Goal: Register for event/course

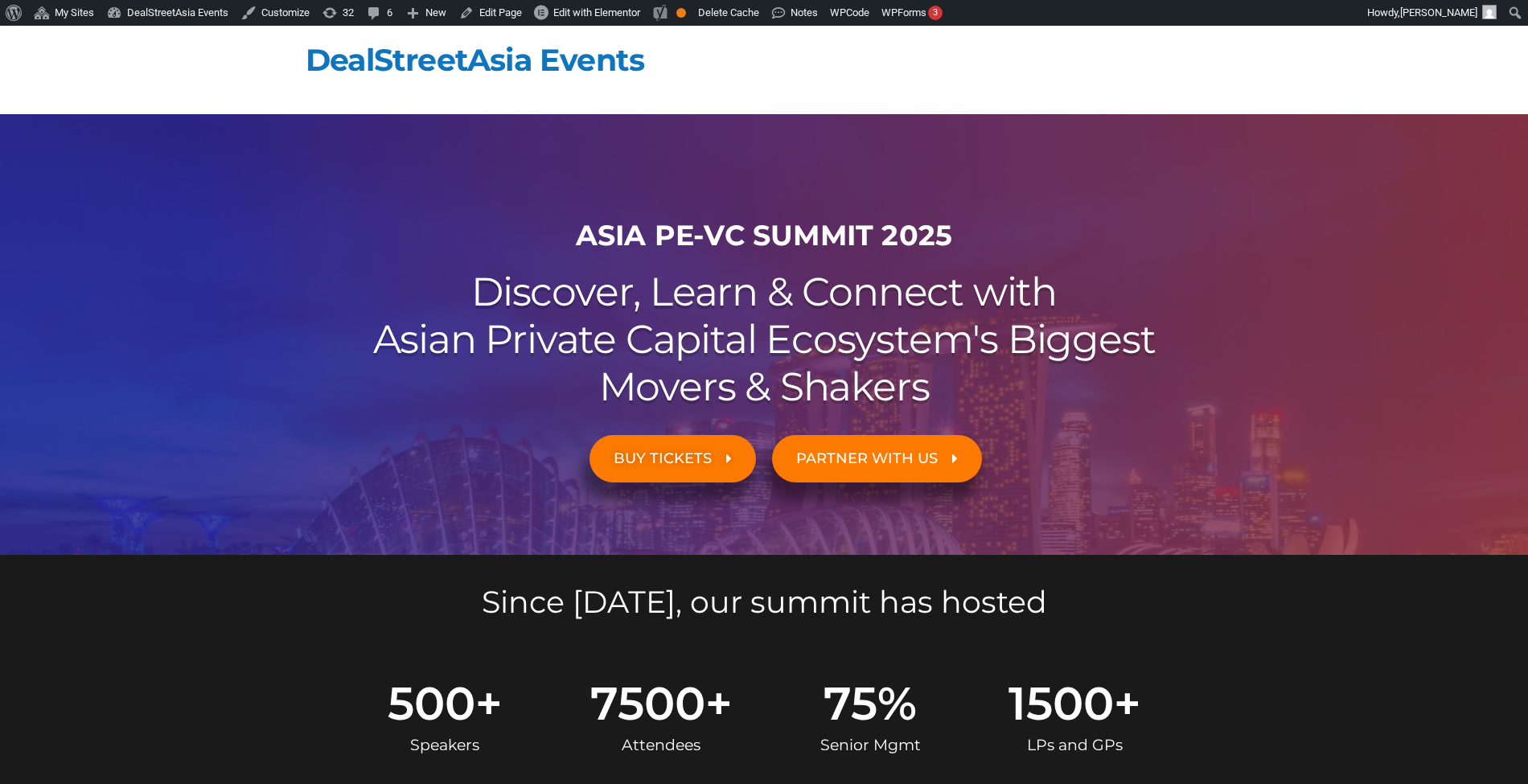
click at [687, 57] on header "DealStreetAsia Events" at bounding box center [764, 70] width 917 height 88
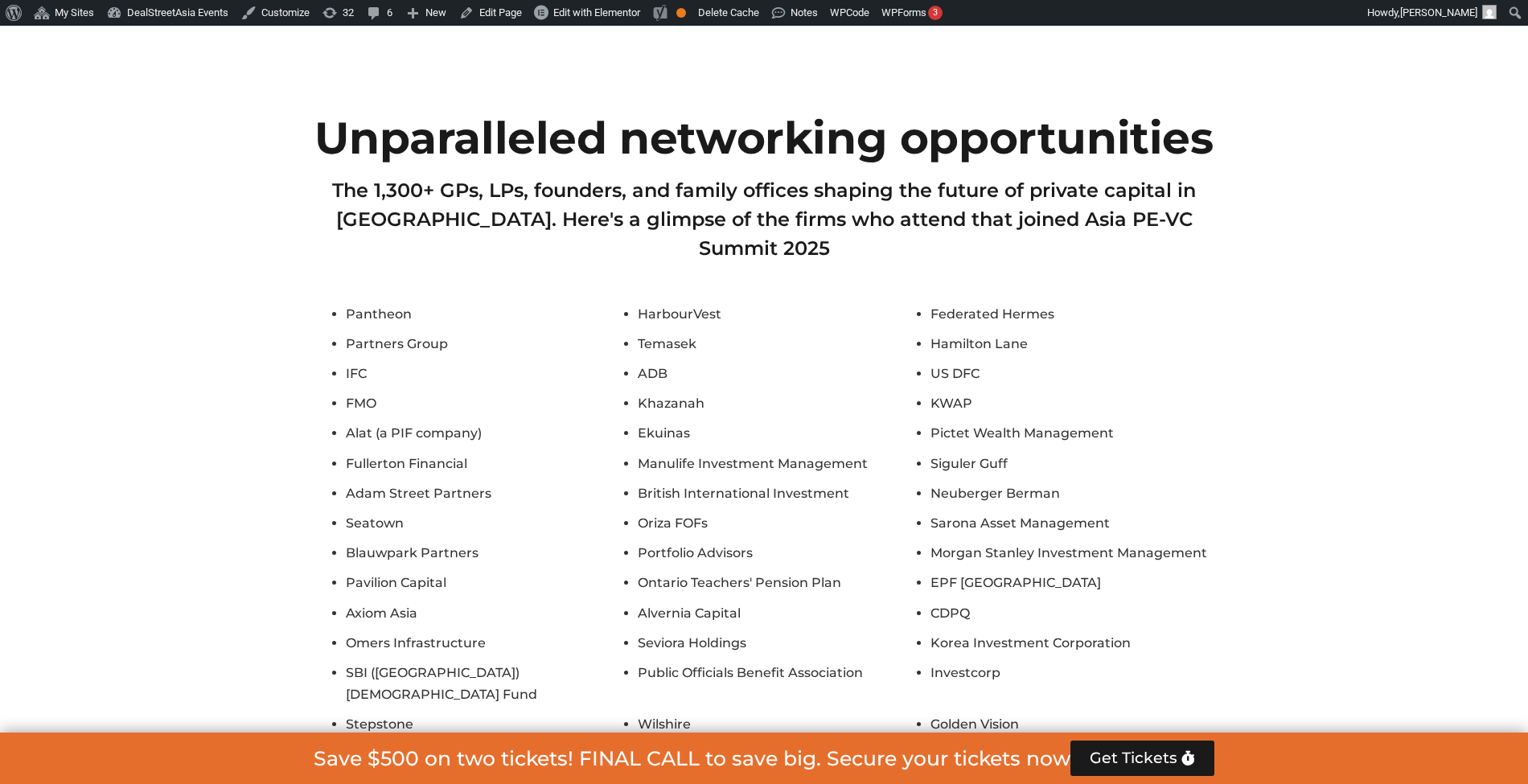
scroll to position [7141, 0]
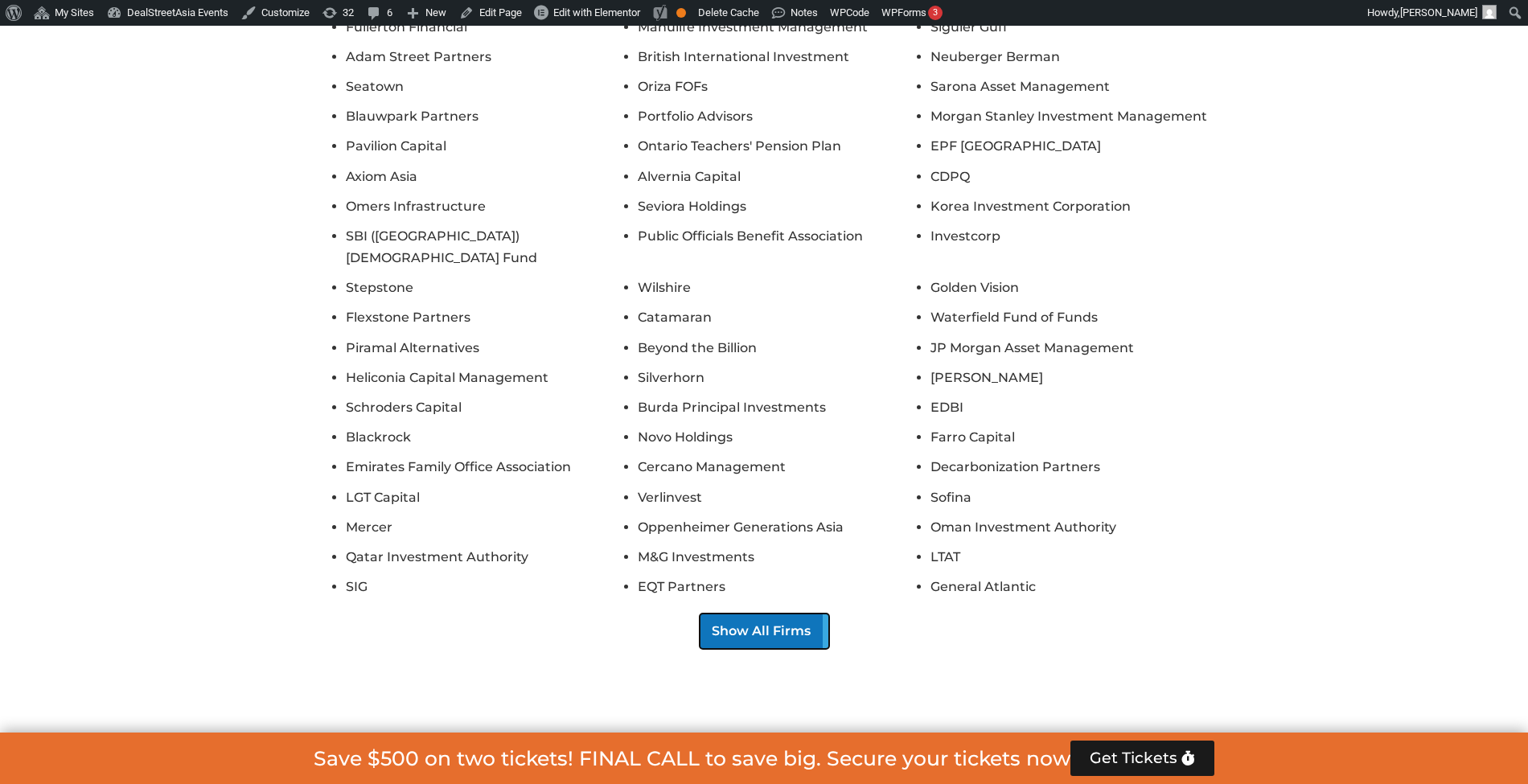
click at [795, 613] on button "Show All Firms" at bounding box center [764, 631] width 130 height 35
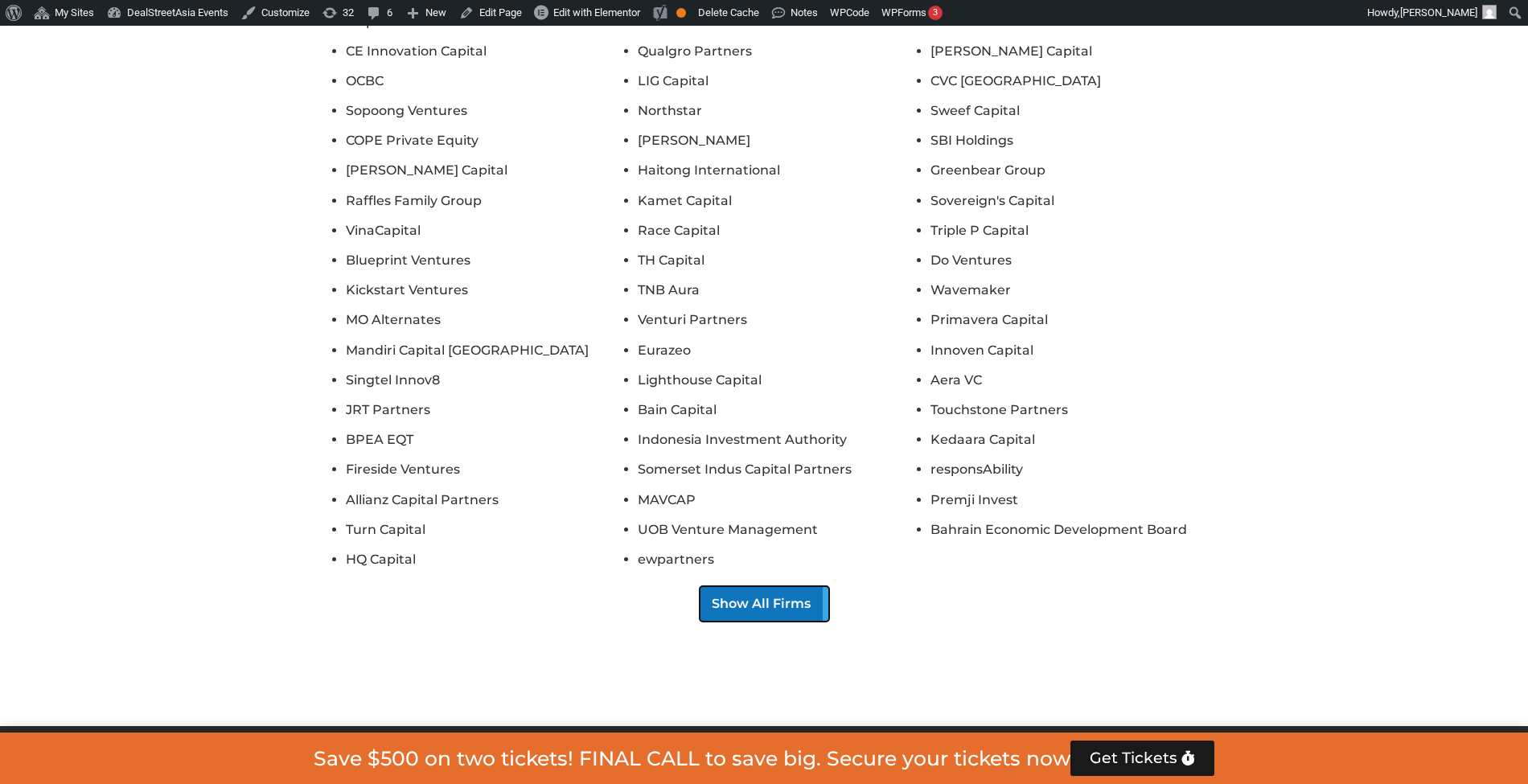
scroll to position [9137, 0]
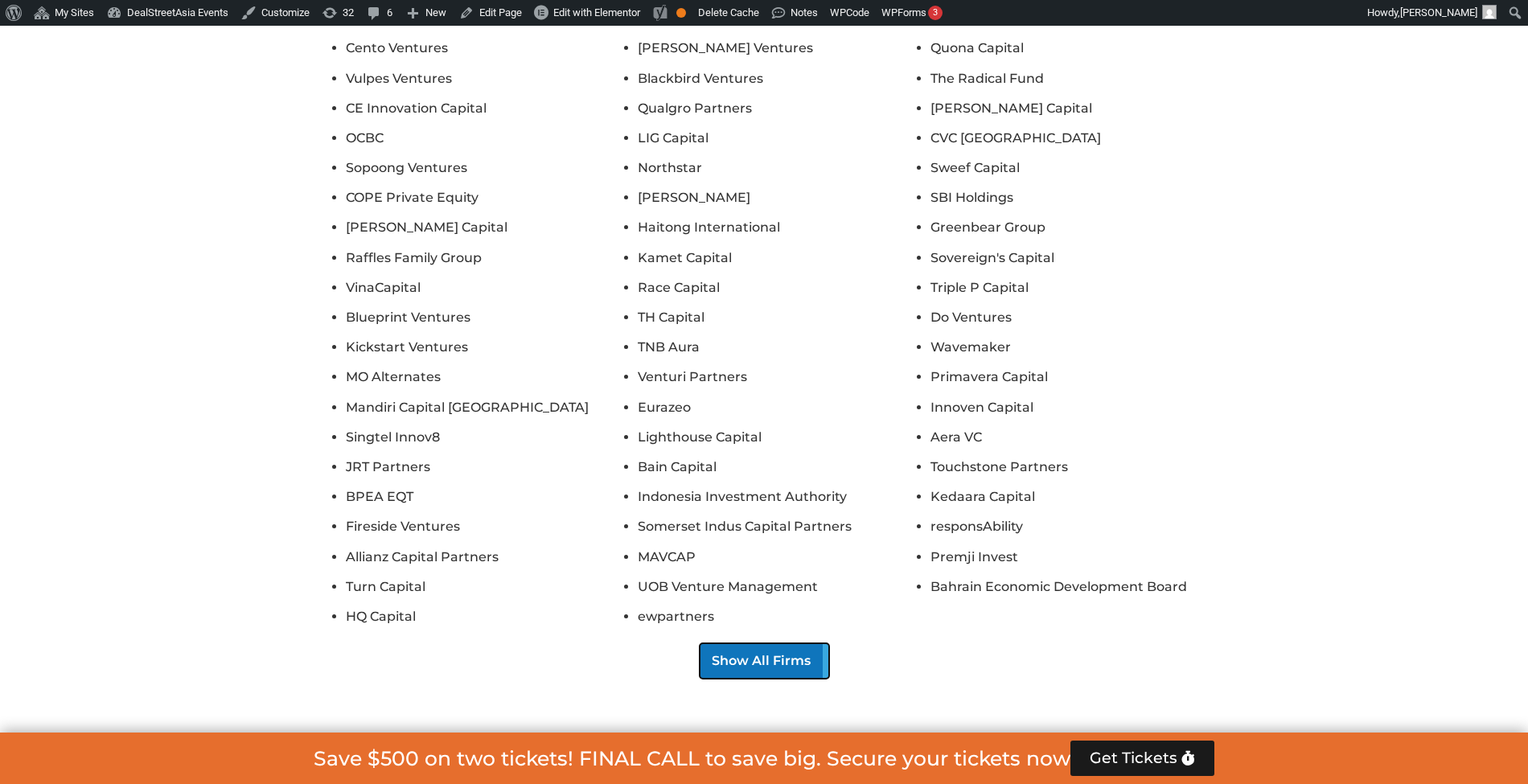
click at [782, 644] on button "Show All Firms" at bounding box center [764, 661] width 130 height 35
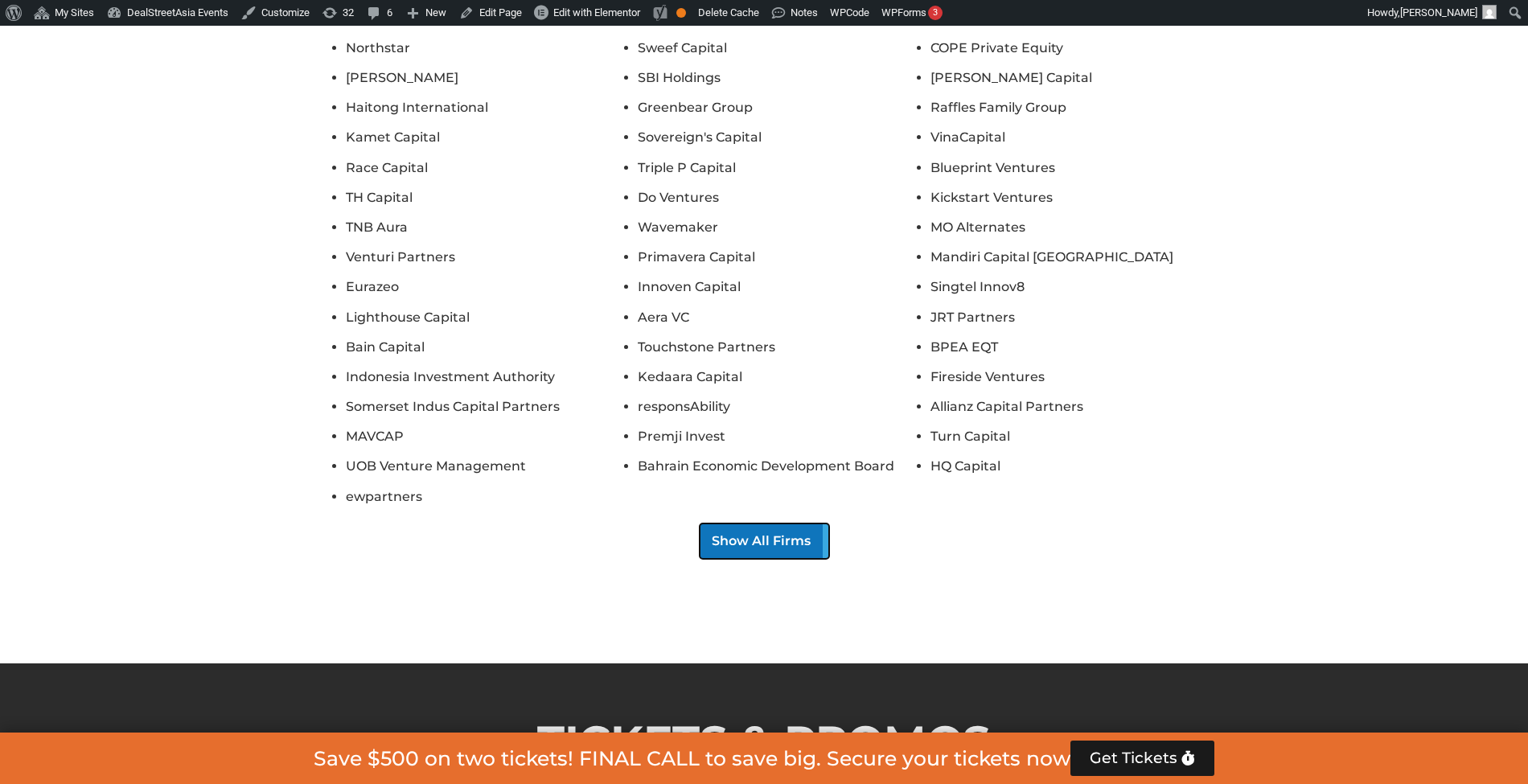
scroll to position [11280, 0]
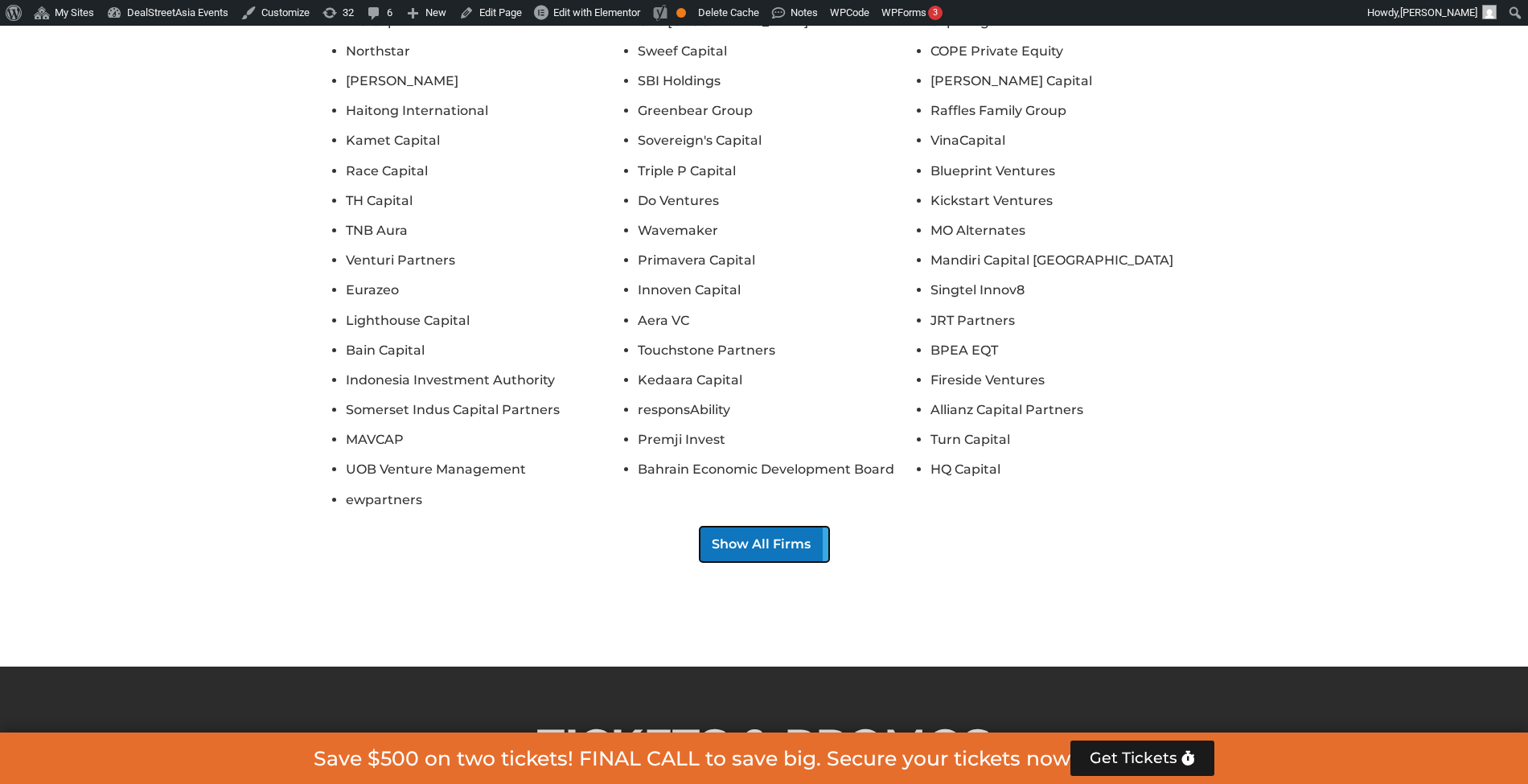
click at [756, 527] on button "Show All Firms" at bounding box center [764, 545] width 130 height 35
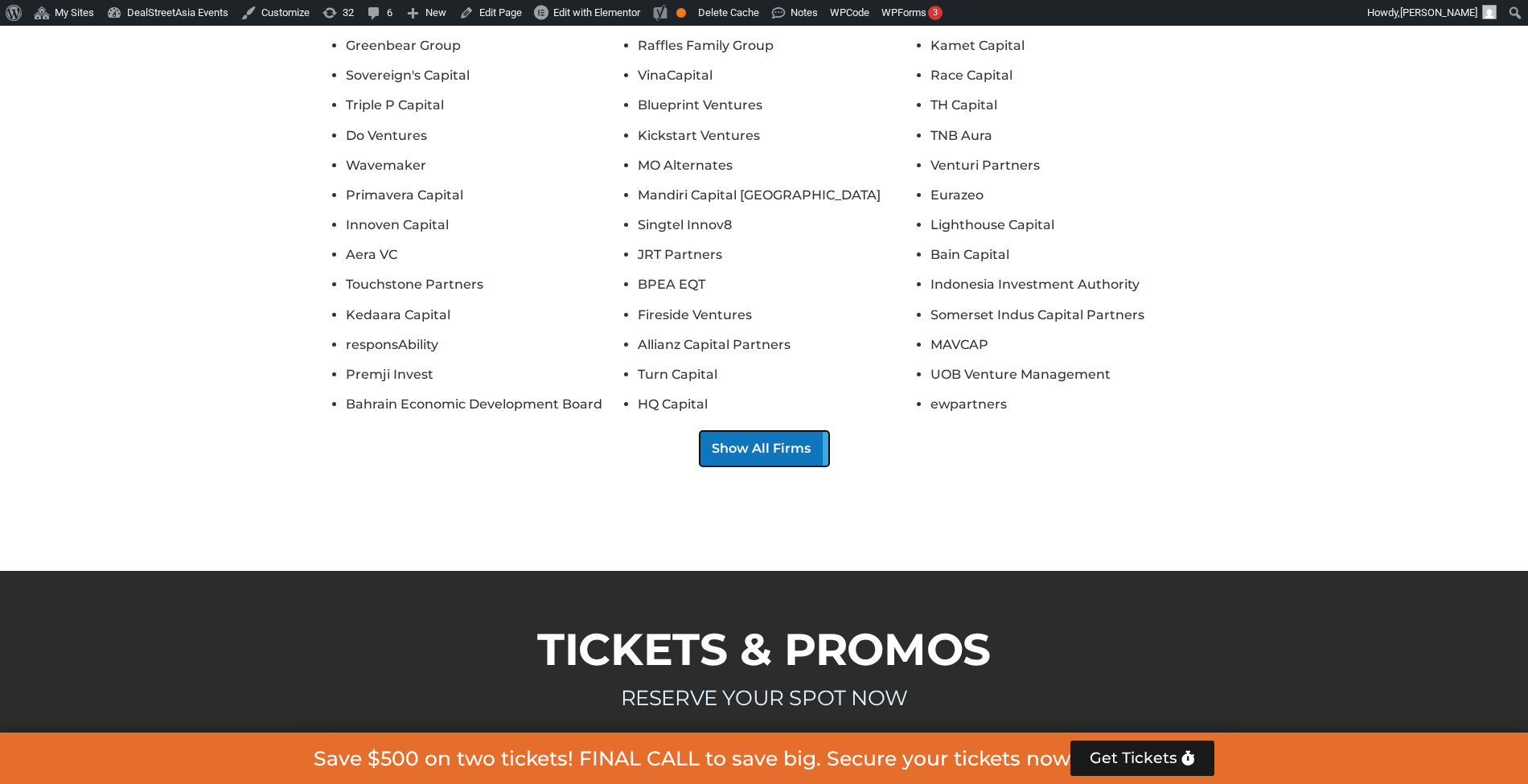
scroll to position [13374, 0]
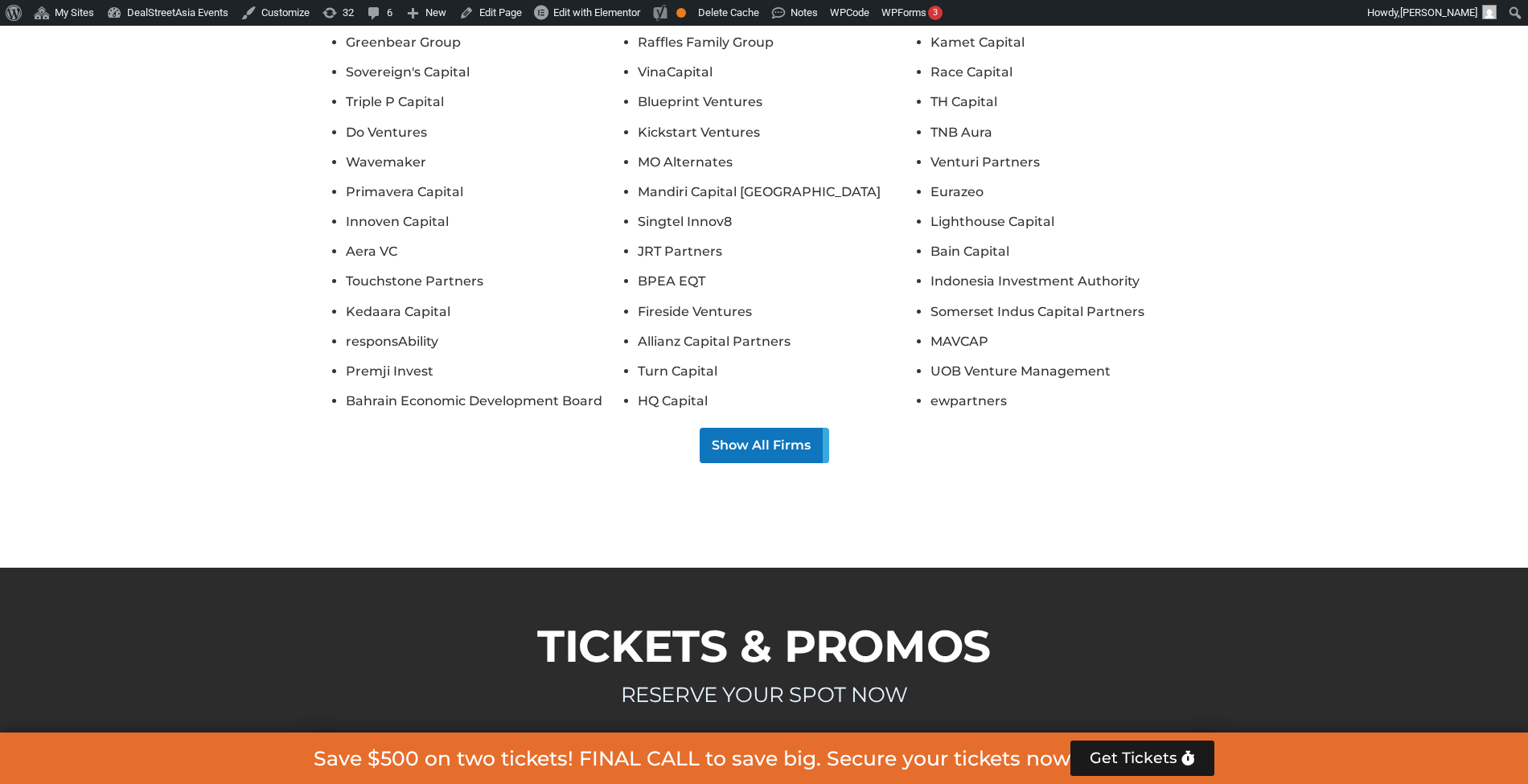
click at [772, 428] on button "Show All Firms" at bounding box center [764, 445] width 130 height 35
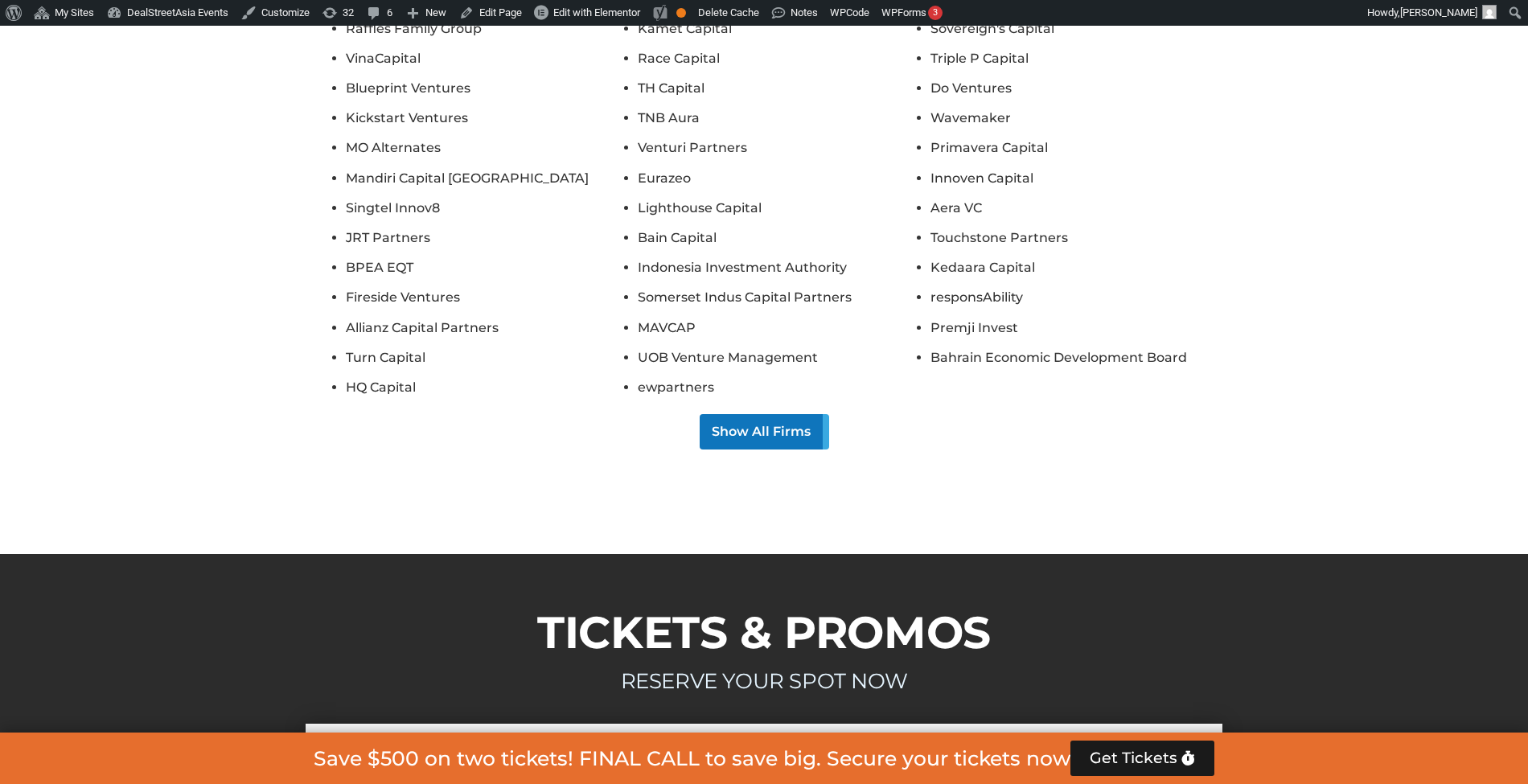
scroll to position [15400, 0]
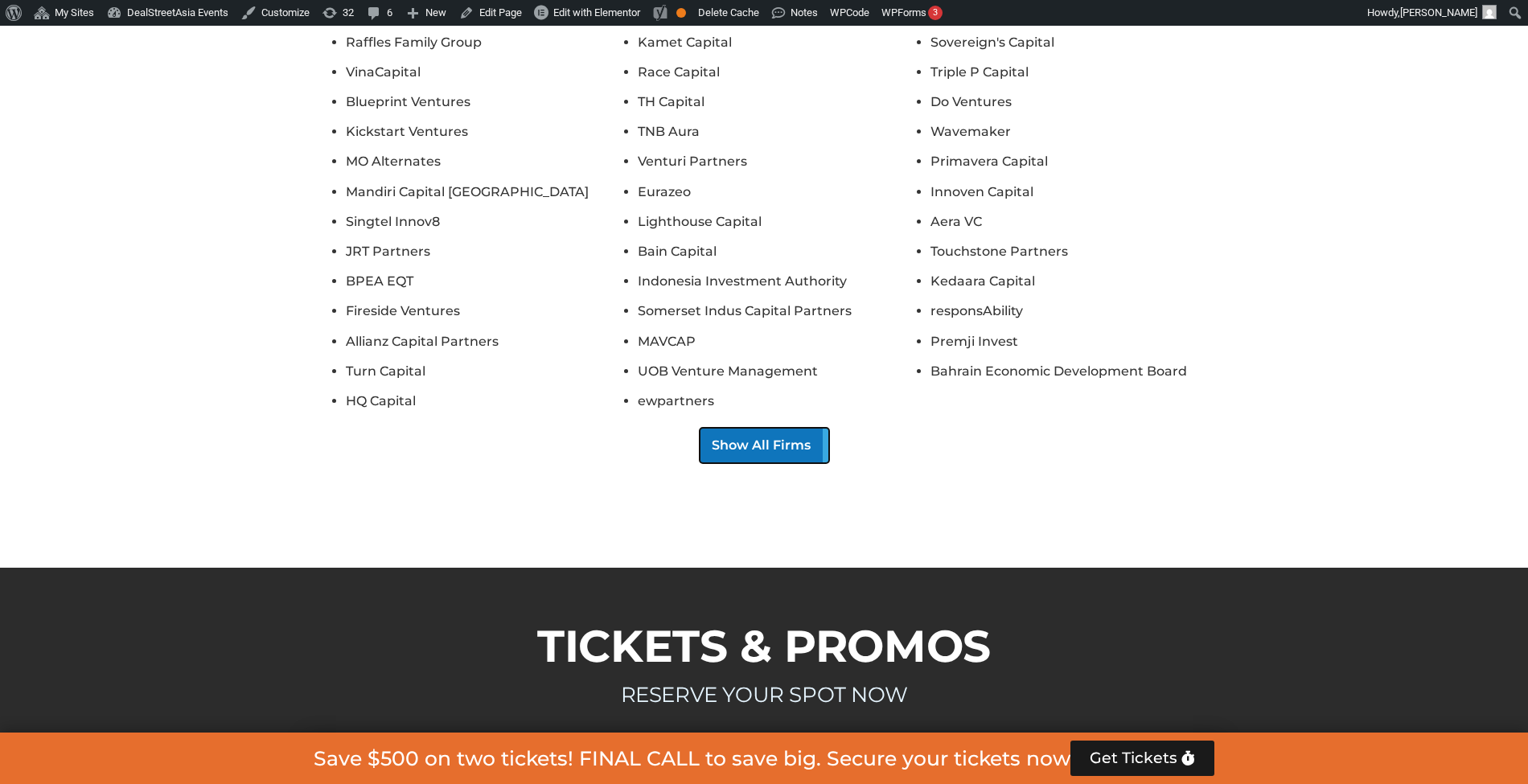
click at [801, 428] on button "Show All Firms" at bounding box center [764, 445] width 130 height 35
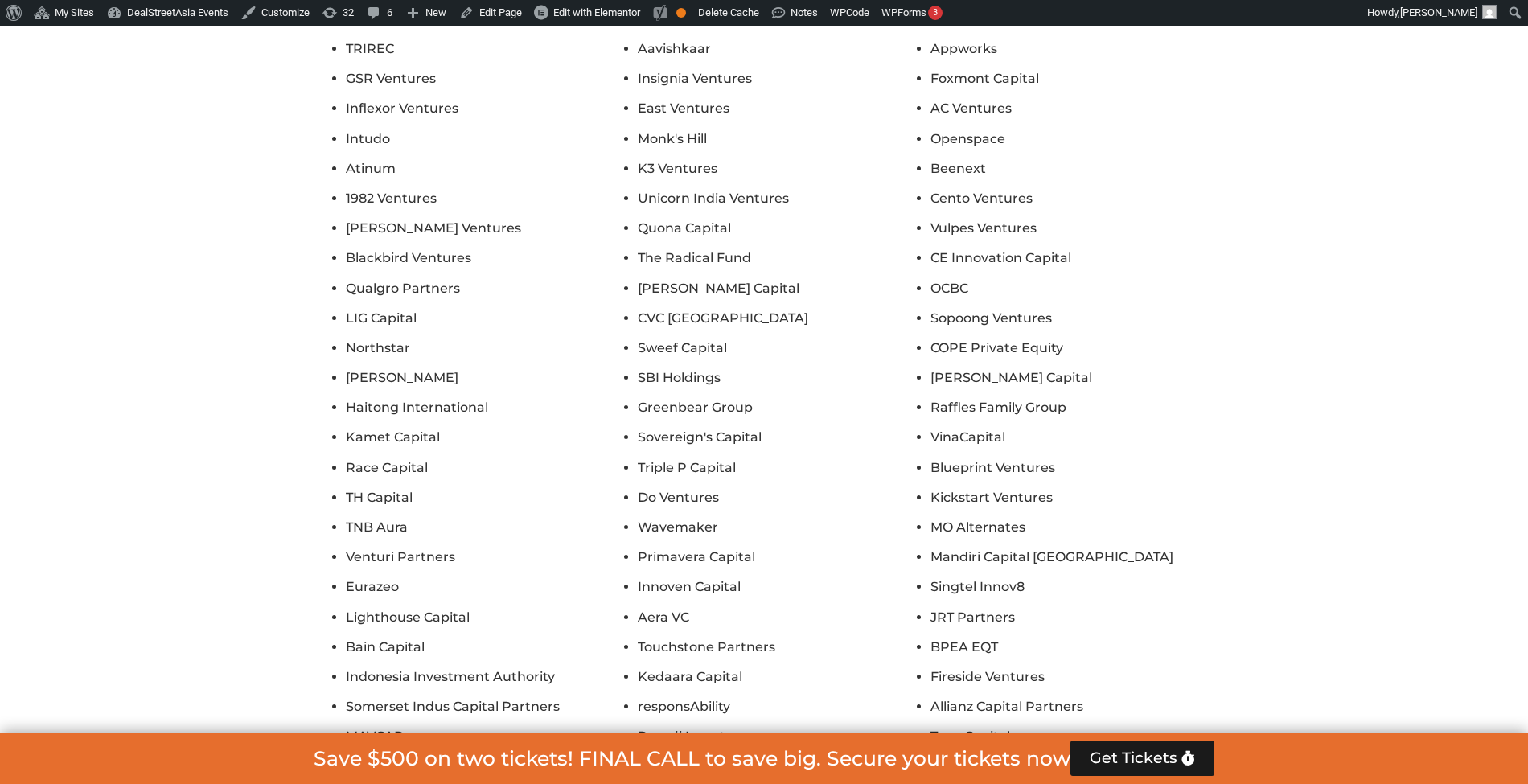
scroll to position [17216, 0]
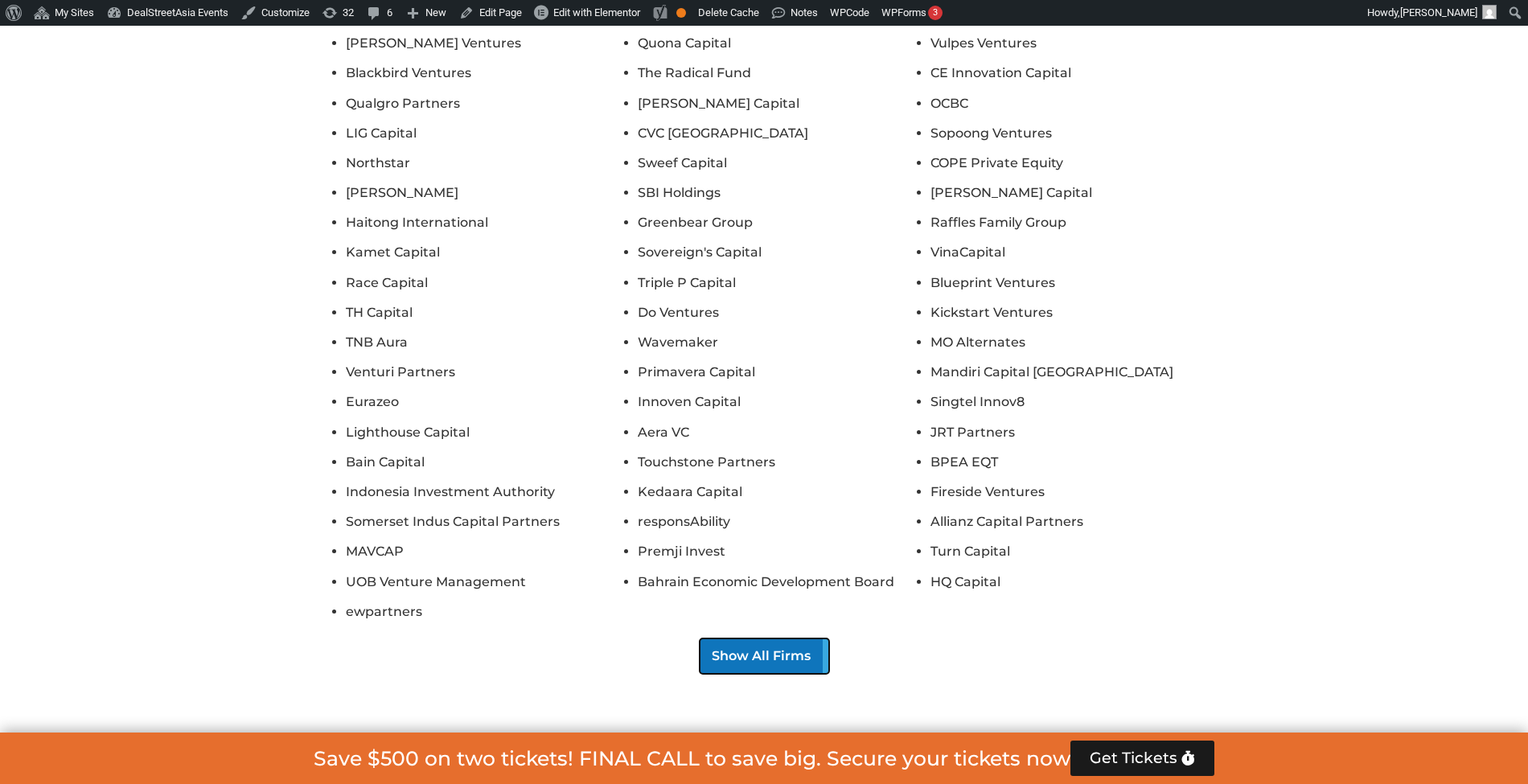
click at [797, 639] on button "Show All Firms" at bounding box center [764, 656] width 130 height 35
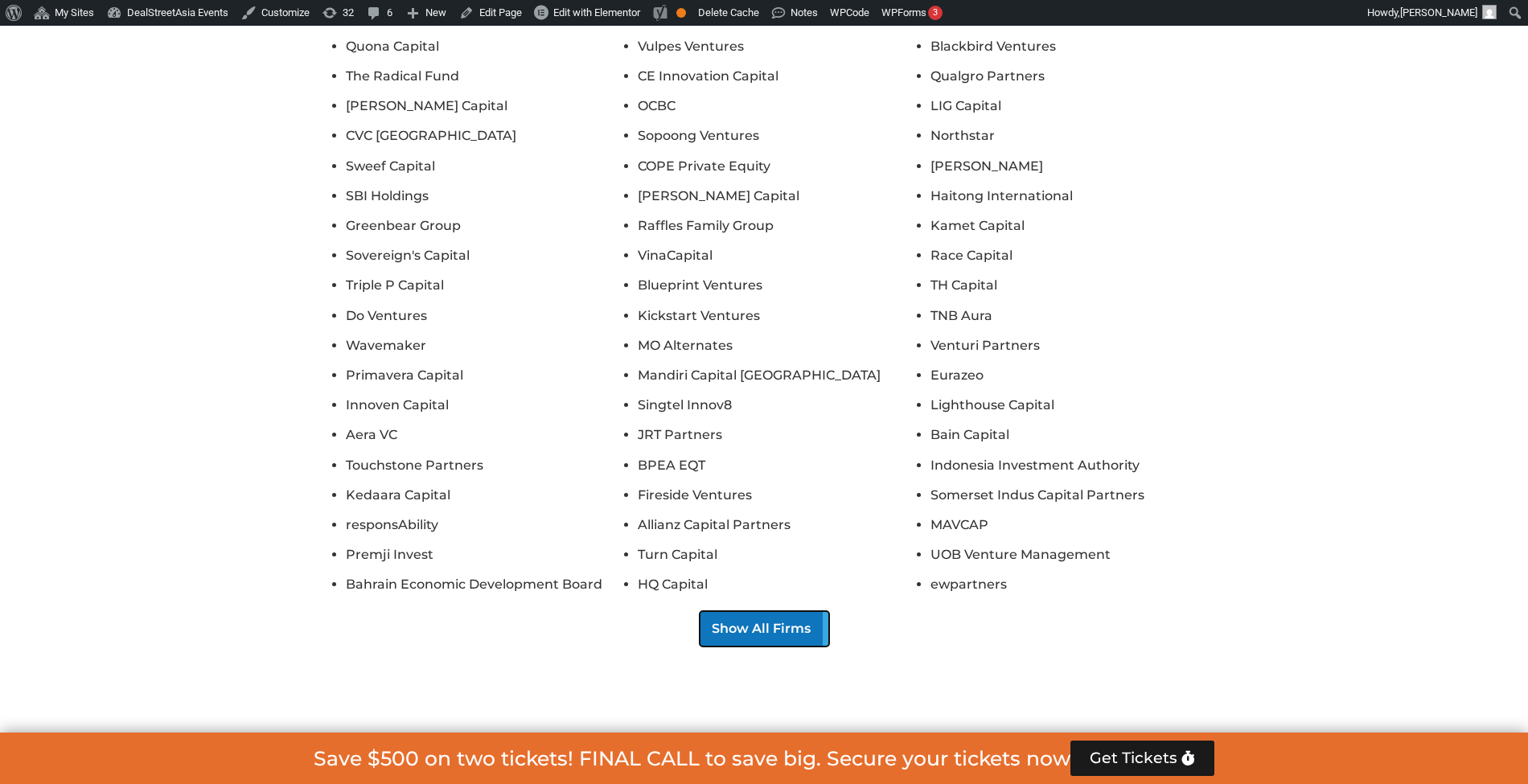
scroll to position [19239, 0]
click at [812, 610] on button "Show All Firms" at bounding box center [764, 628] width 130 height 35
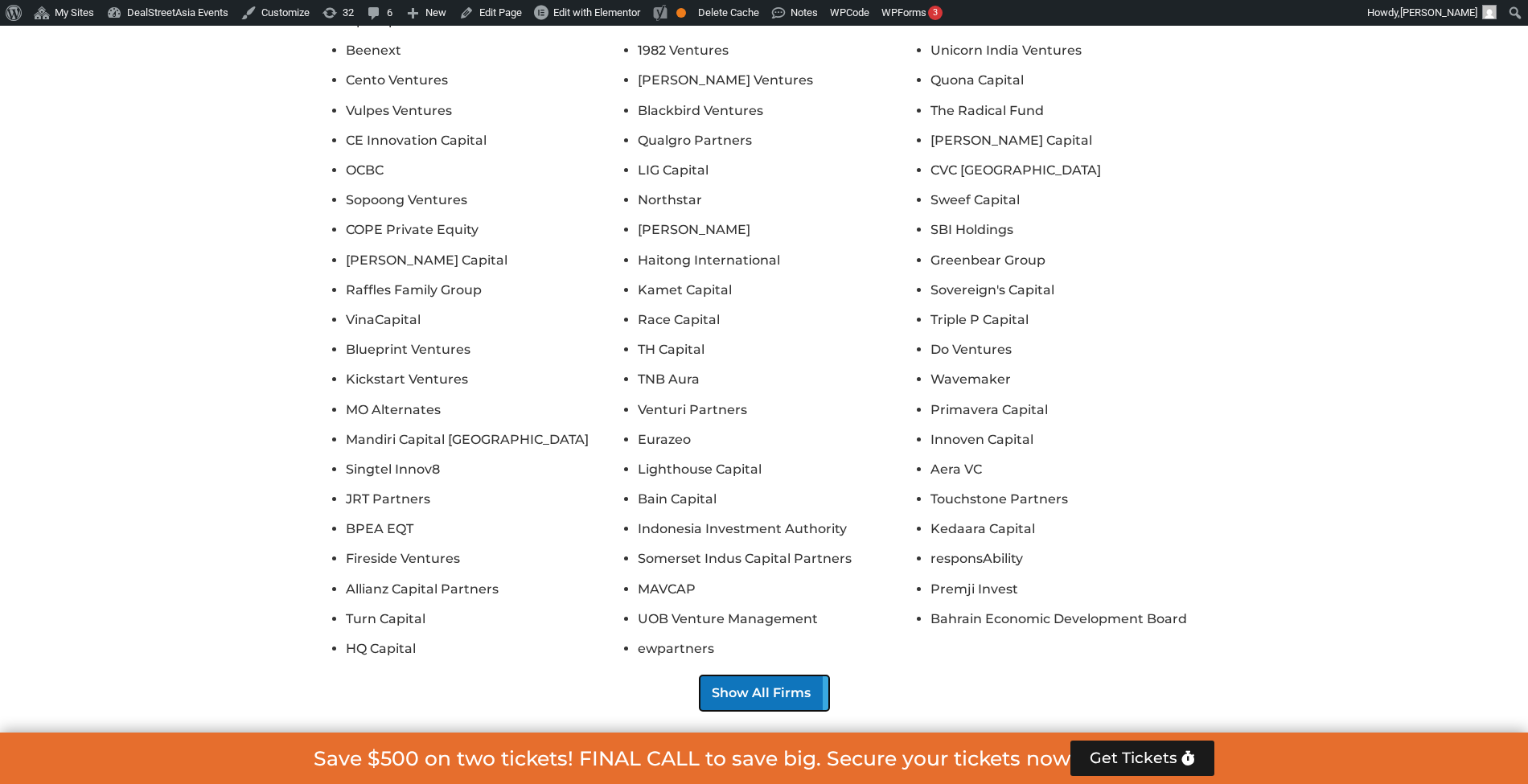
scroll to position [21194, 0]
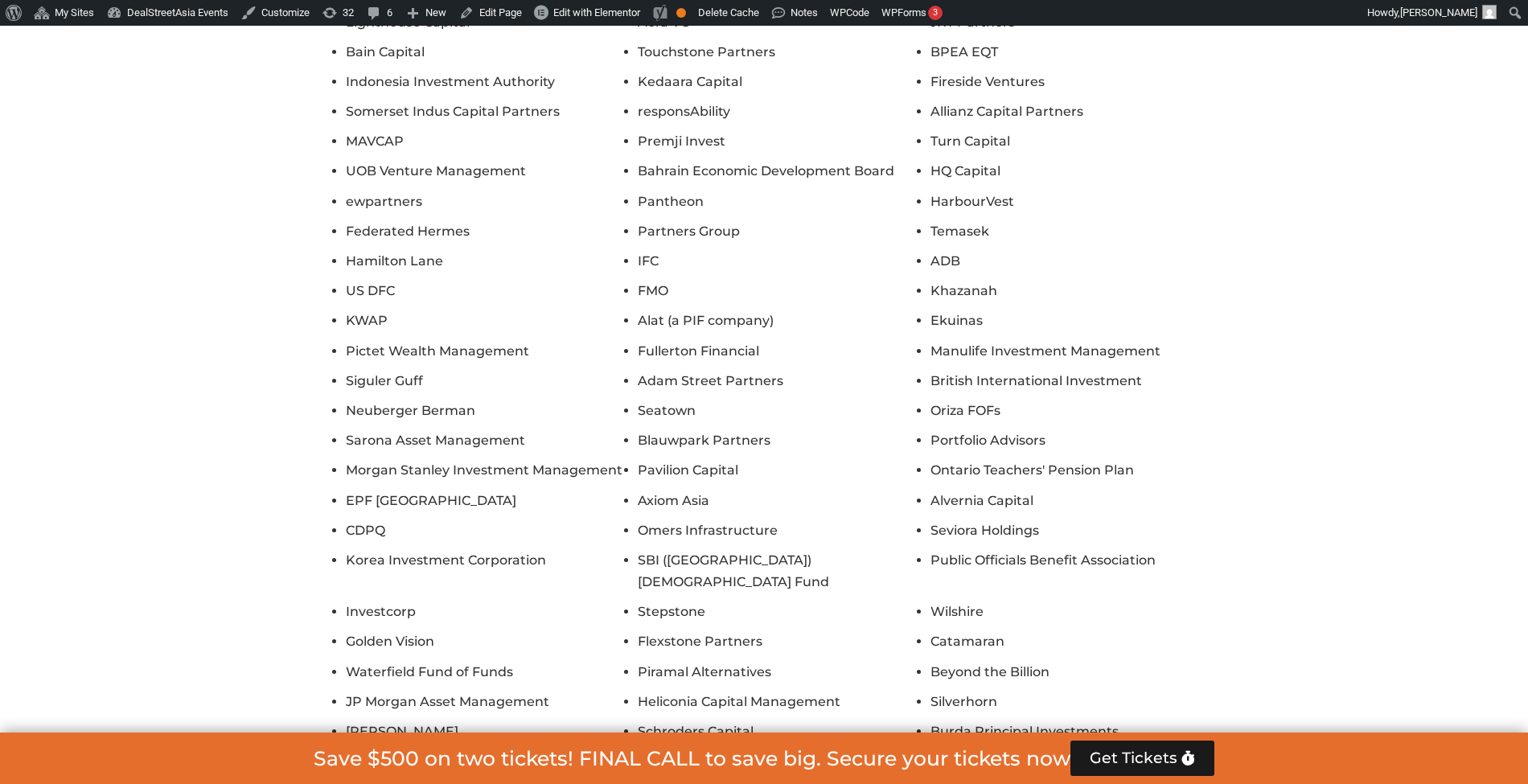
scroll to position [11347, 0]
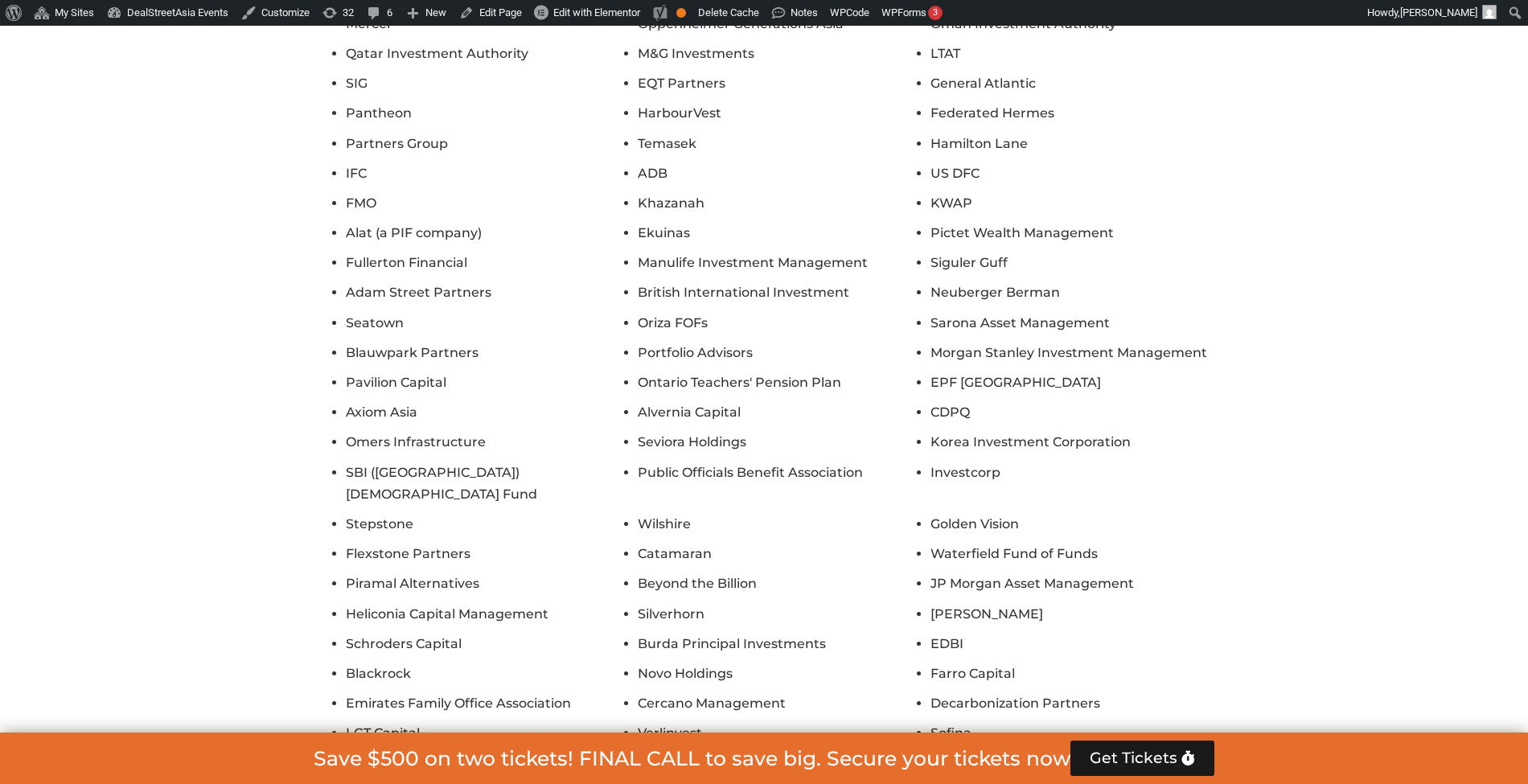
scroll to position [7611, 0]
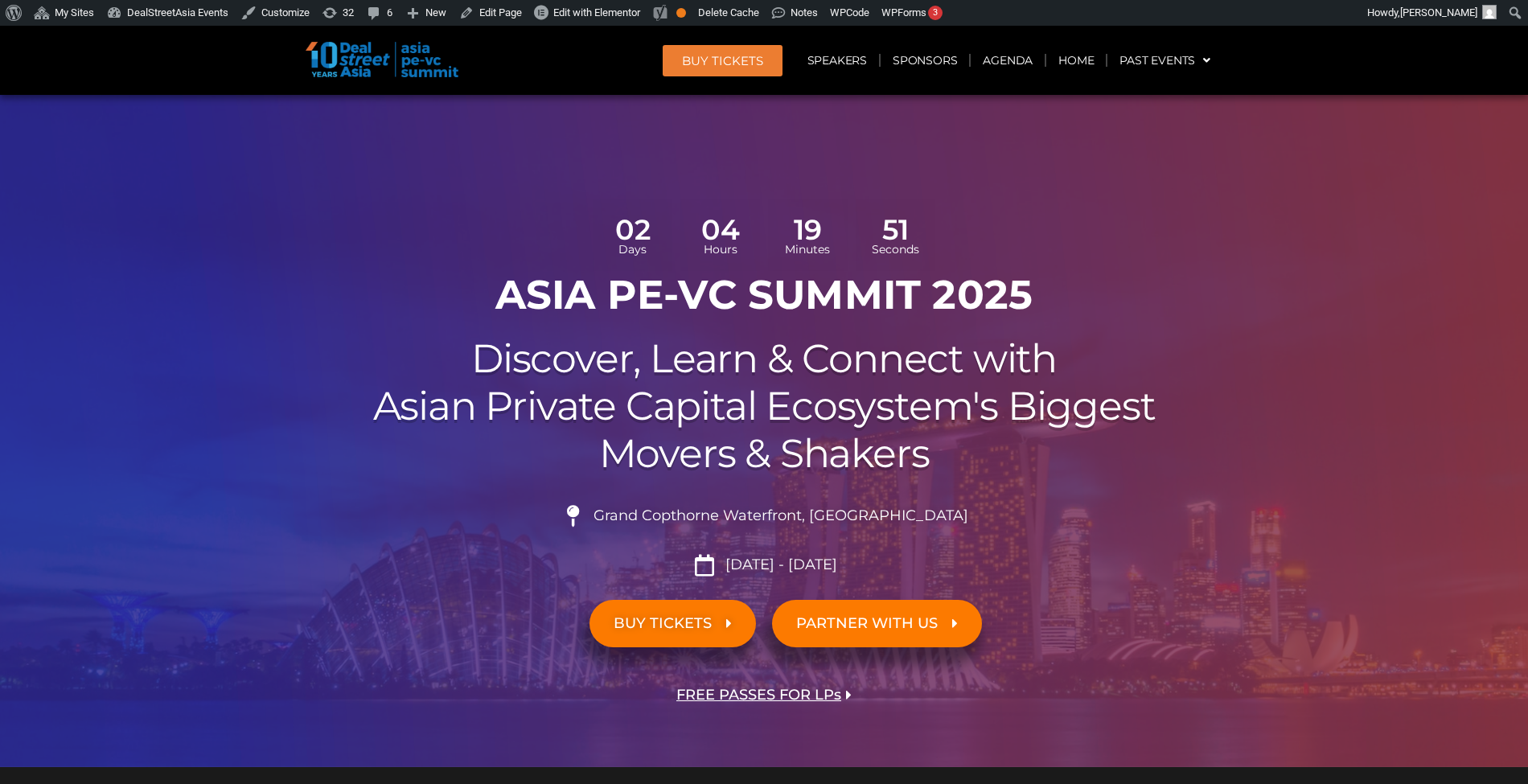
scroll to position [3159, 0]
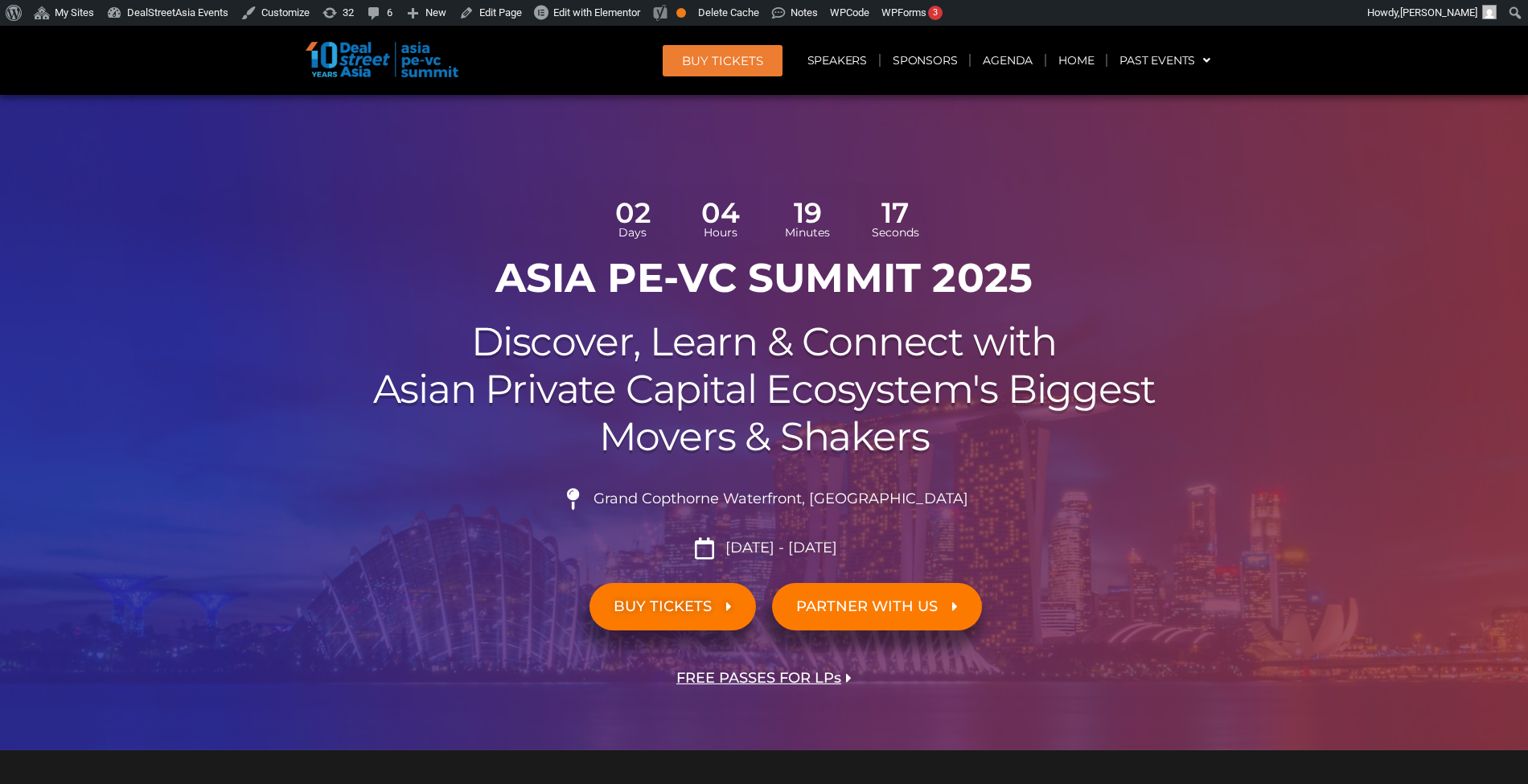
scroll to position [0, 0]
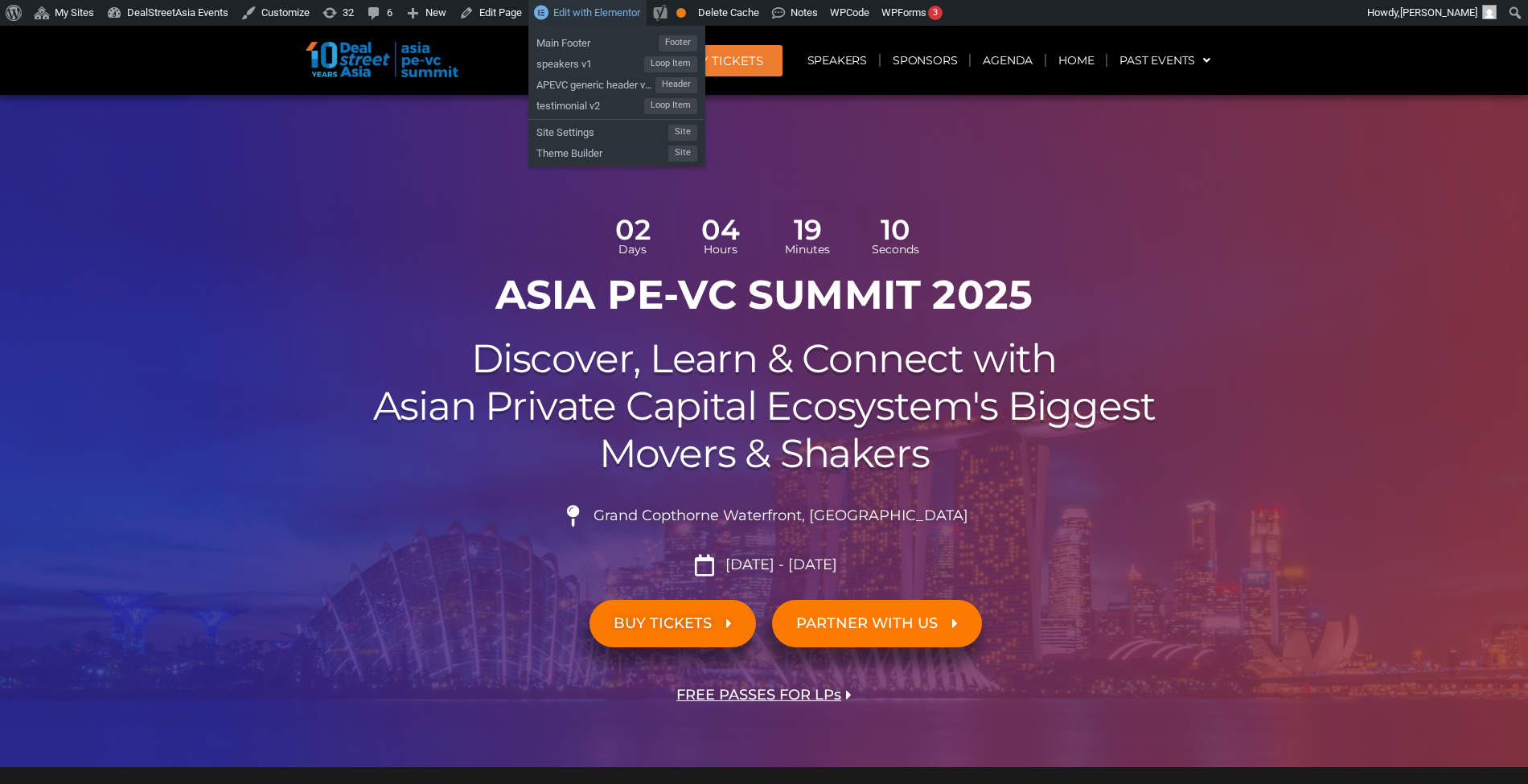
click at [599, 9] on span "Edit with Elementor" at bounding box center [597, 13] width 87 height 12
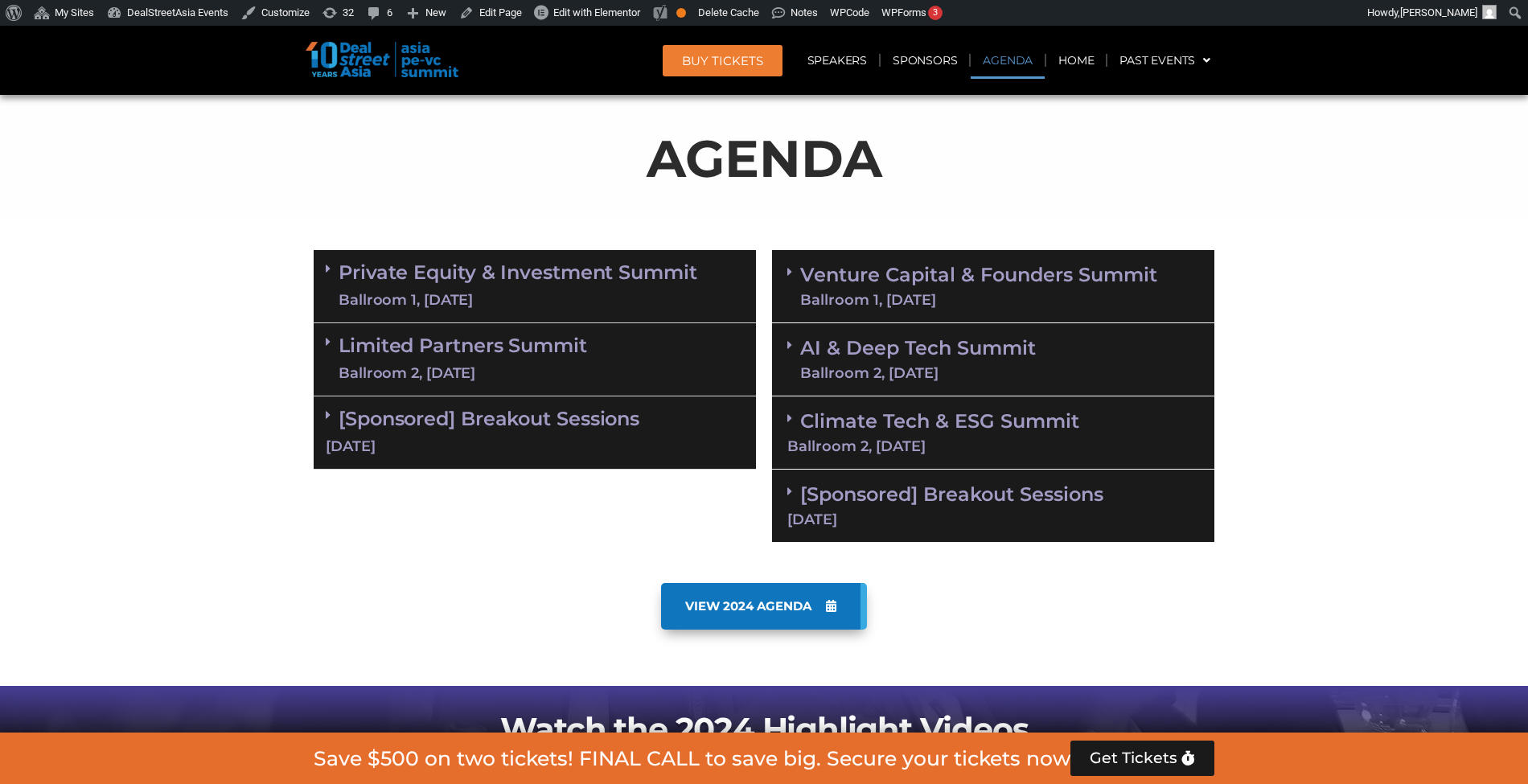
scroll to position [927, 0]
click at [1085, 284] on link "Venture Capital & Founders​ Summit Ballroom 1, 11 Sept" at bounding box center [979, 286] width 357 height 42
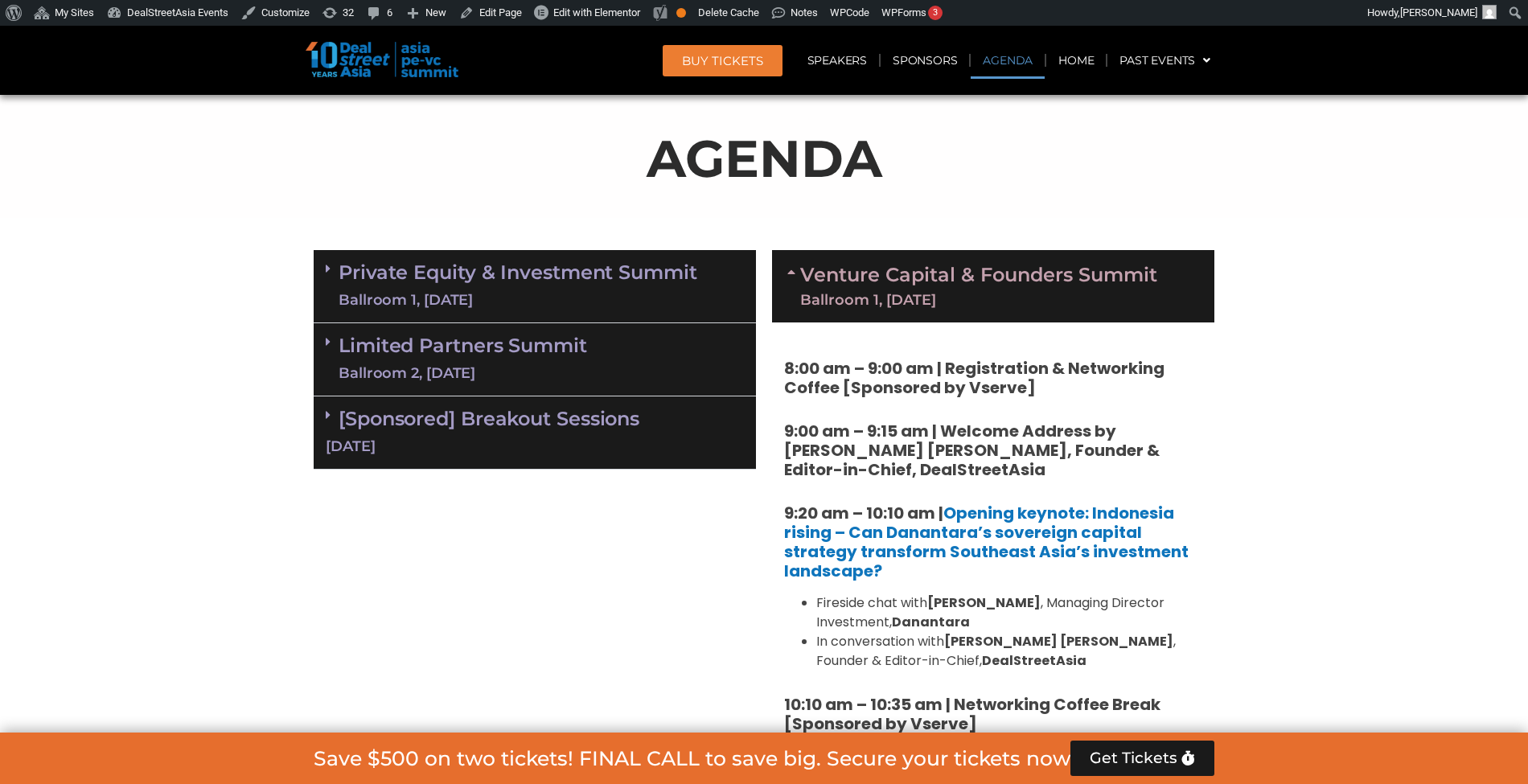
click at [1085, 287] on link "Venture Capital & Founders​ Summit Ballroom 1, 11 Sept" at bounding box center [979, 286] width 357 height 42
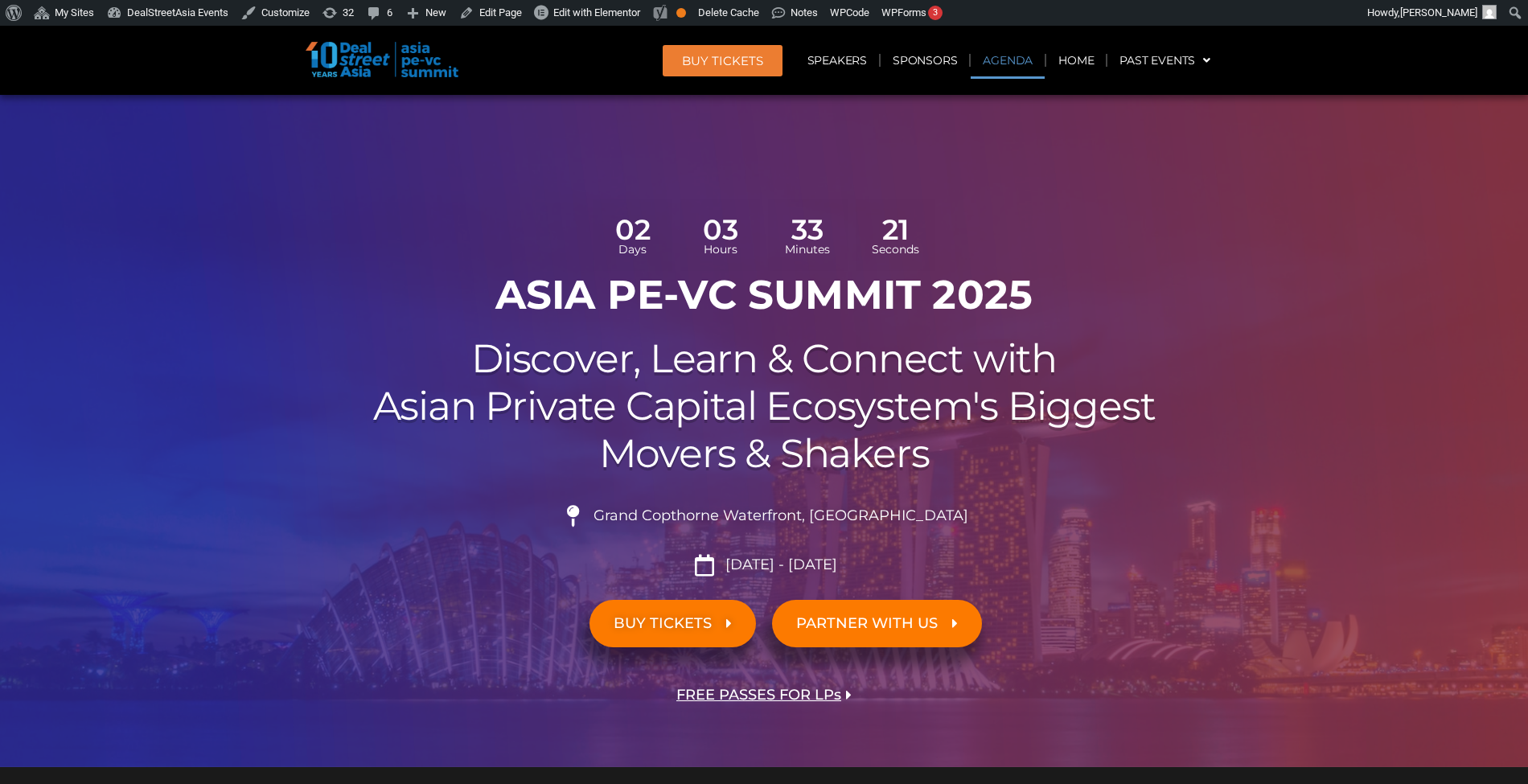
click at [1014, 57] on link "Agenda" at bounding box center [1007, 61] width 74 height 37
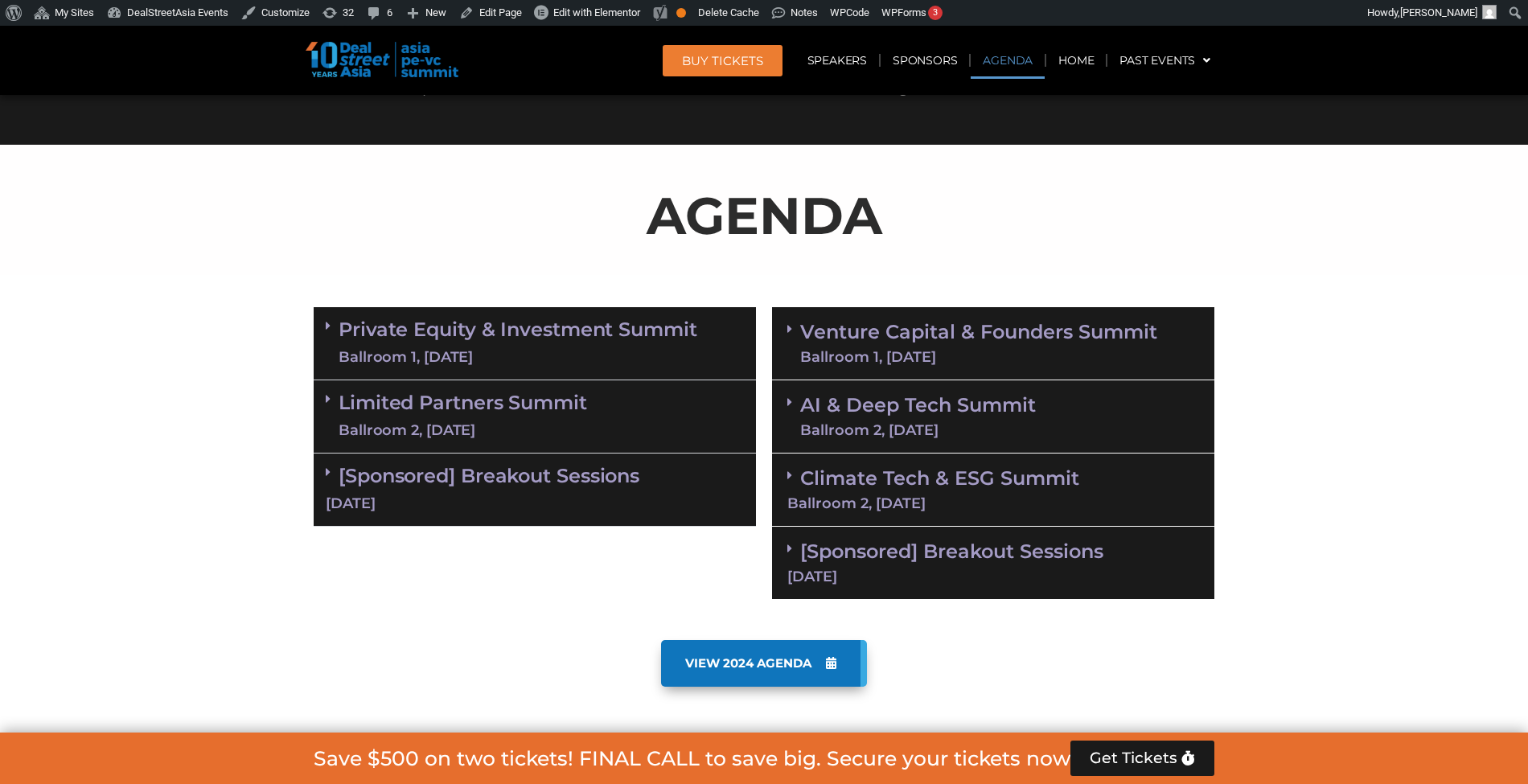
scroll to position [927, 0]
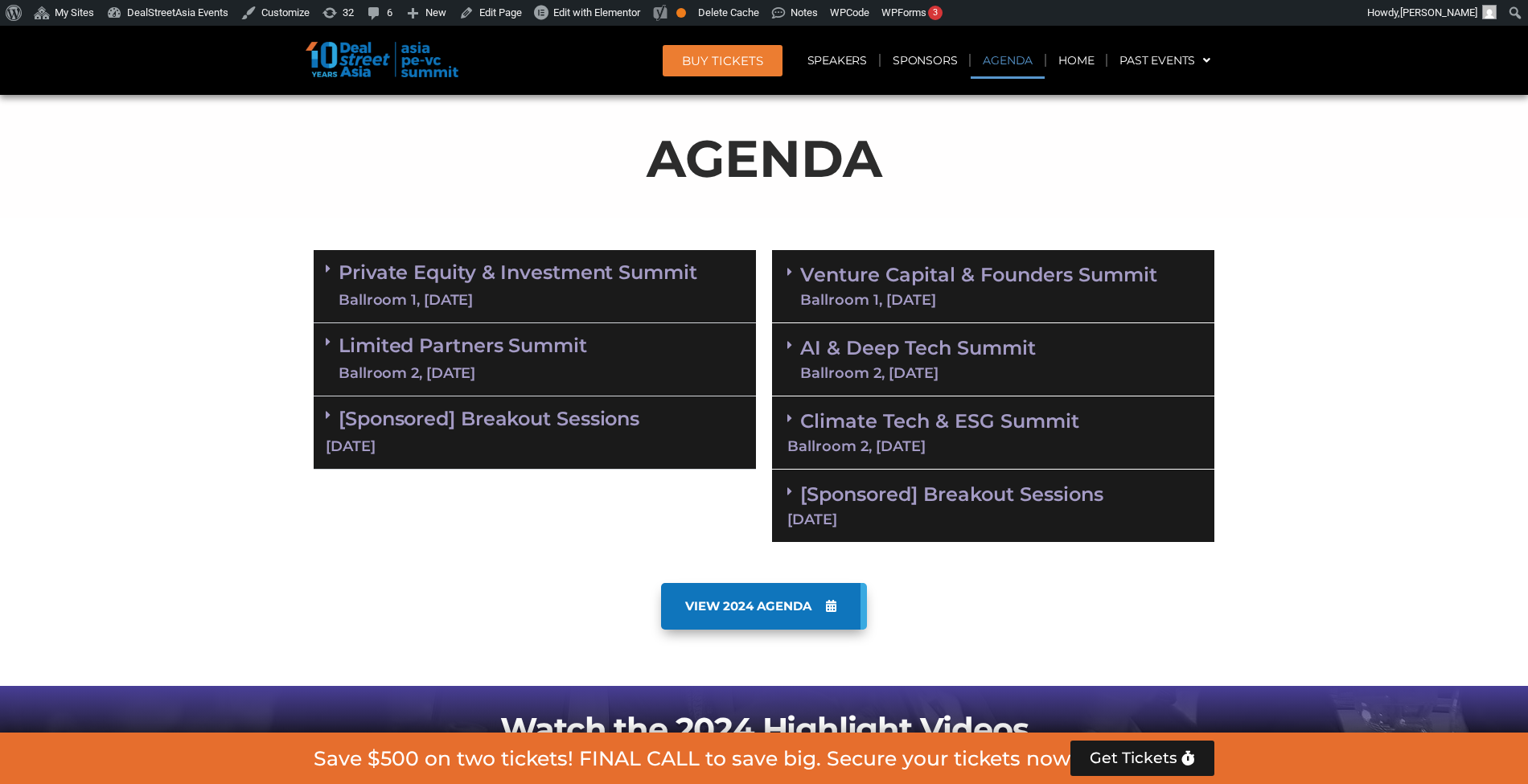
click at [952, 274] on link "Venture Capital & Founders​ Summit Ballroom 1, [DATE]" at bounding box center [979, 286] width 357 height 42
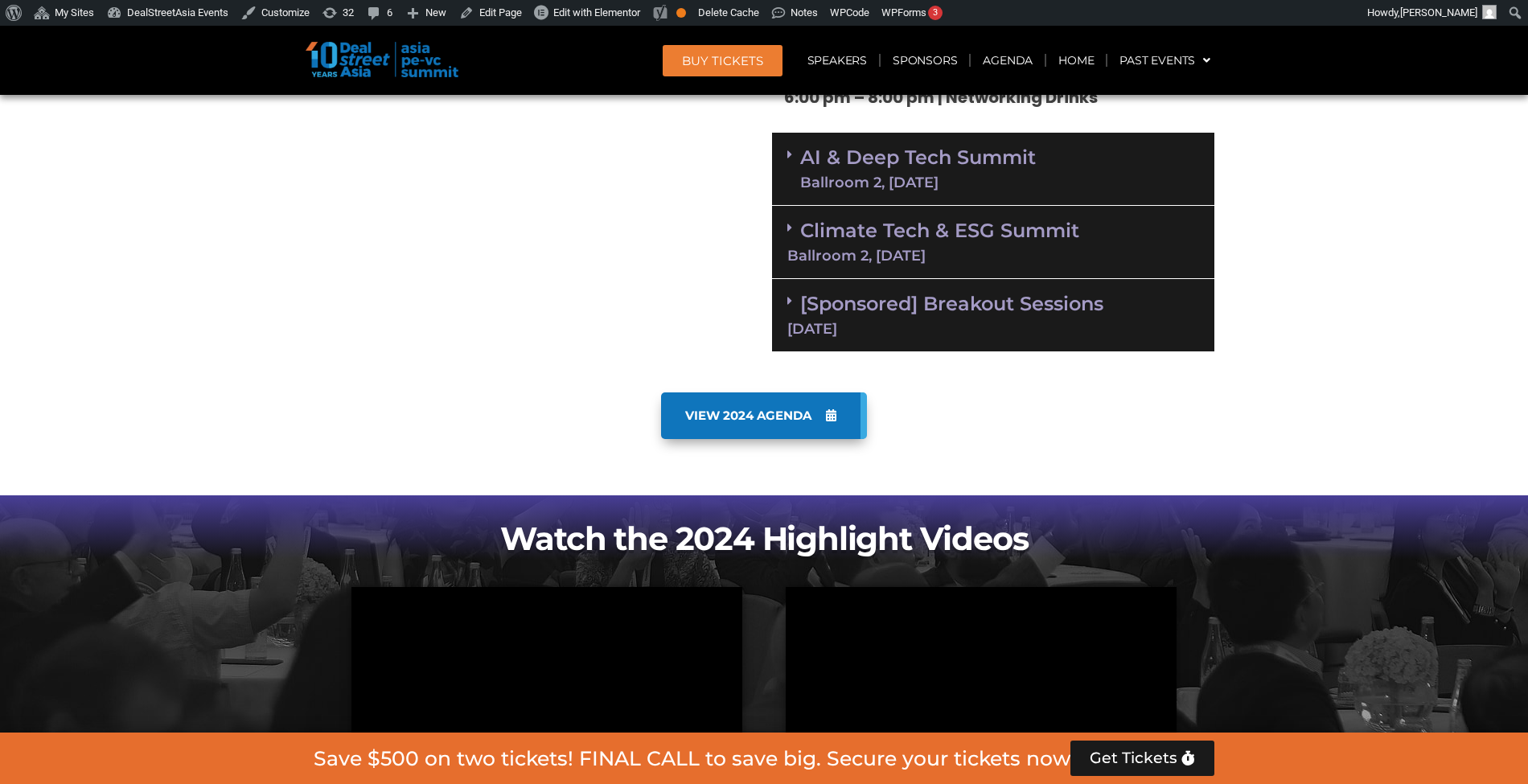
scroll to position [3450, 0]
